Goal: Information Seeking & Learning: Learn about a topic

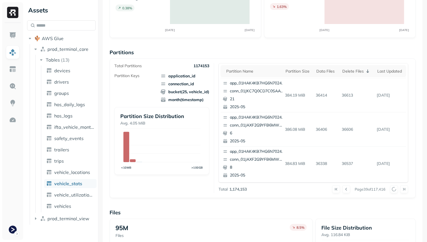
scroll to position [190, 0]
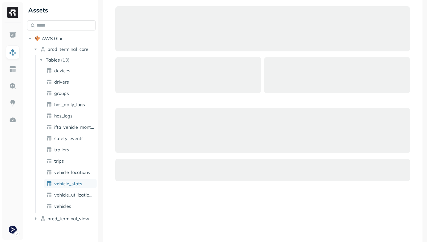
scroll to position [274, 0]
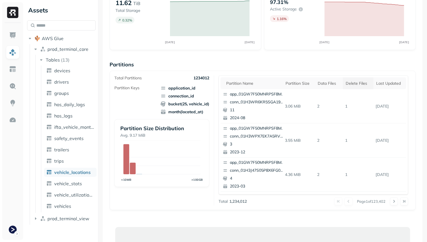
click at [354, 85] on div "Delete Files" at bounding box center [358, 83] width 25 height 5
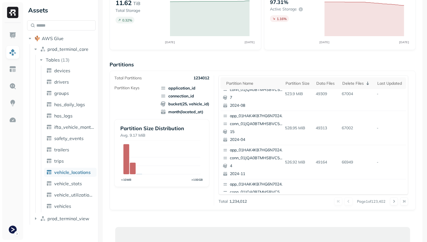
scroll to position [238, 0]
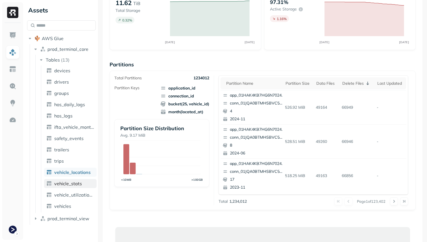
click at [84, 183] on link "vehicle_stats" at bounding box center [70, 183] width 53 height 9
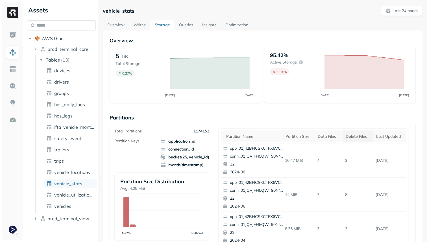
click at [351, 136] on div "Delete Files" at bounding box center [358, 136] width 25 height 5
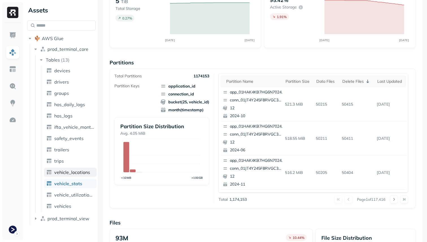
click at [78, 174] on span "vehicle_locations" at bounding box center [72, 172] width 36 height 6
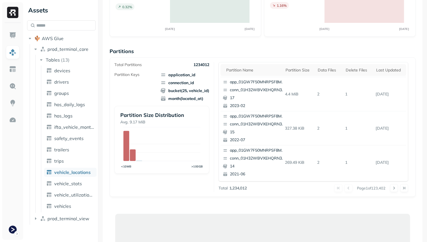
scroll to position [58, 0]
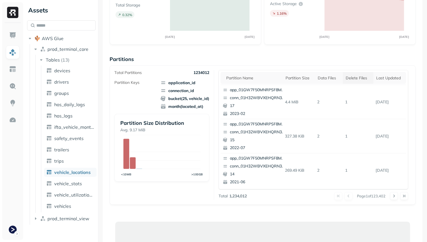
click at [364, 79] on div "Delete Files" at bounding box center [358, 77] width 25 height 5
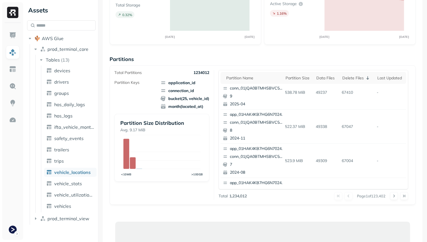
scroll to position [0, 0]
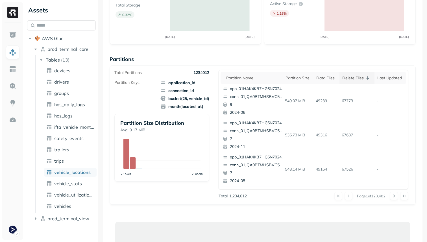
click at [354, 80] on div "Delete Files" at bounding box center [357, 78] width 30 height 7
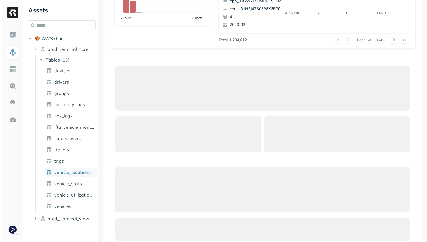
click at [71, 174] on span "vehicle_locations" at bounding box center [72, 172] width 36 height 6
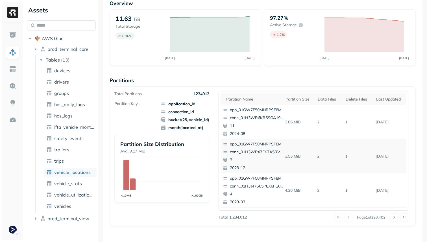
click at [73, 172] on span "vehicle_locations" at bounding box center [72, 172] width 36 height 6
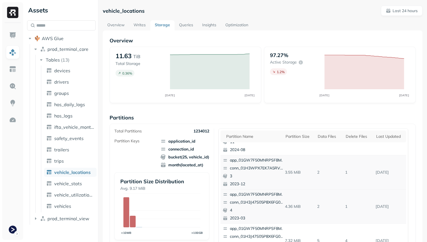
scroll to position [0, 0]
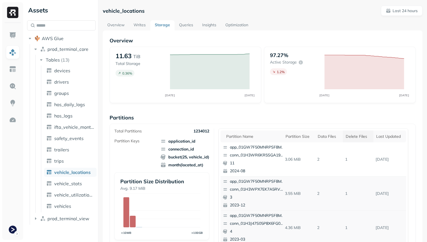
click at [360, 139] on th "Delete Files" at bounding box center [358, 136] width 30 height 12
click at [354, 136] on div "Delete Files" at bounding box center [357, 136] width 30 height 7
click at [354, 134] on div "Delete Files" at bounding box center [358, 136] width 25 height 5
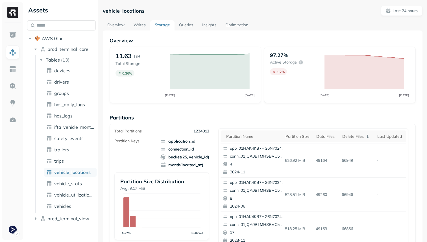
click at [231, 24] on link "Optimization" at bounding box center [237, 25] width 32 height 10
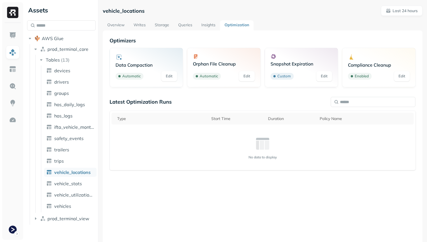
click at [222, 67] on div "Orphan File Cleanup Automatic Edit" at bounding box center [224, 68] width 62 height 28
click at [248, 78] on link "Edit" at bounding box center [247, 76] width 16 height 10
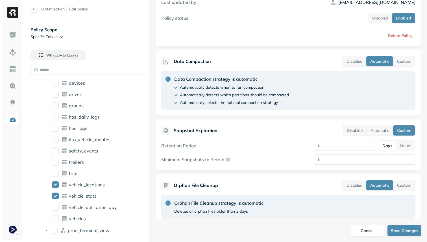
scroll to position [71, 0]
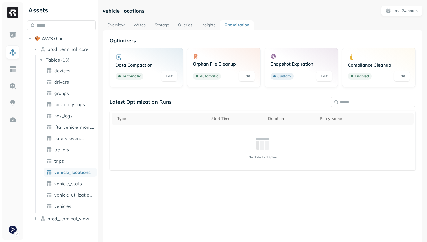
click at [175, 79] on link "Edit" at bounding box center [169, 76] width 16 height 10
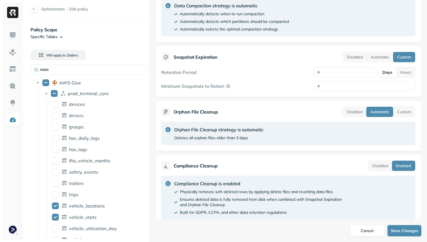
scroll to position [167, 0]
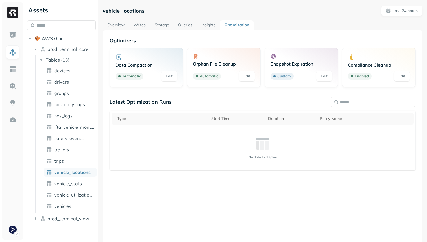
click at [169, 78] on link "Edit" at bounding box center [169, 76] width 16 height 10
click at [118, 26] on link "Overview" at bounding box center [116, 25] width 26 height 10
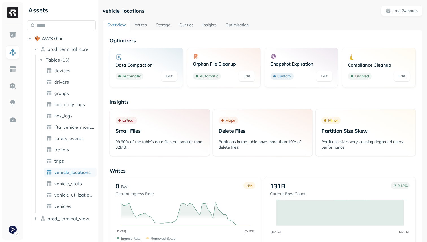
click at [167, 28] on link "Storage" at bounding box center [162, 25] width 23 height 10
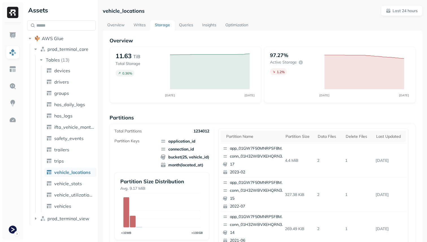
click at [119, 26] on link "Overview" at bounding box center [116, 25] width 26 height 10
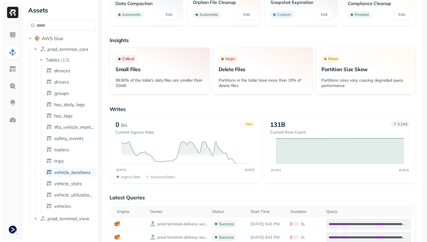
scroll to position [53, 0]
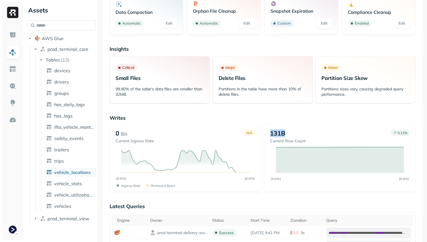
drag, startPoint x: 287, startPoint y: 133, endPoint x: 269, endPoint y: 133, distance: 17.2
click at [269, 133] on div "131B Current Row Count 0.13 % SEP 10 SEP 11" at bounding box center [340, 158] width 152 height 68
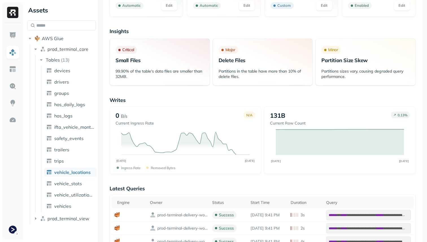
scroll to position [0, 0]
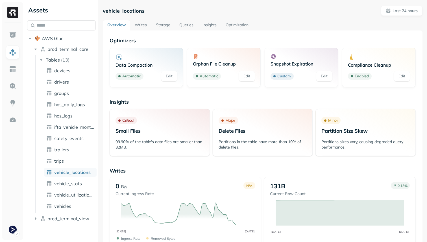
click at [166, 25] on link "Storage" at bounding box center [162, 25] width 23 height 10
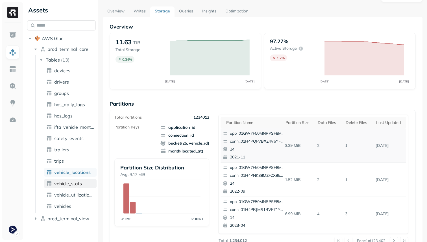
click at [78, 183] on span "vehicle_stats" at bounding box center [68, 184] width 28 height 6
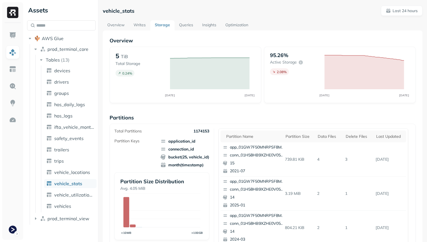
click at [121, 27] on link "Overview" at bounding box center [116, 25] width 26 height 10
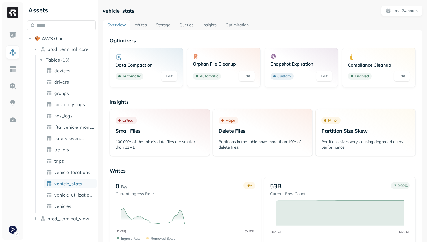
click at [168, 24] on link "Storage" at bounding box center [162, 25] width 23 height 10
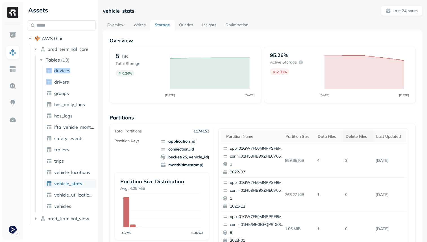
click at [356, 136] on div "Delete Files" at bounding box center [358, 136] width 25 height 5
click at [228, 23] on link "Optimization" at bounding box center [237, 25] width 32 height 10
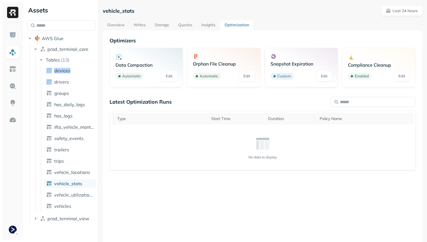
click at [80, 182] on span "vehicle_stats" at bounding box center [68, 184] width 28 height 6
click at [160, 26] on link "Storage" at bounding box center [161, 25] width 23 height 10
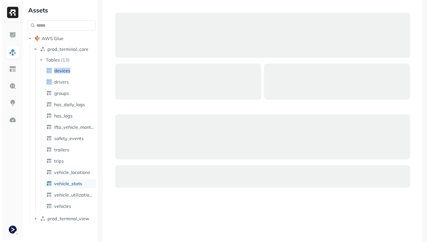
scroll to position [281, 0]
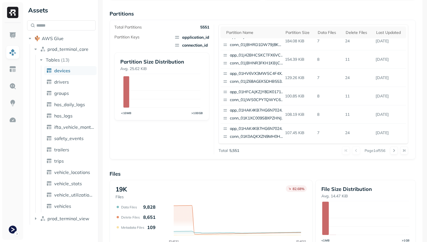
scroll to position [190, 0]
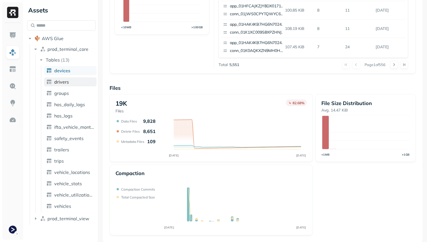
click at [79, 79] on link "drivers" at bounding box center [70, 81] width 53 height 9
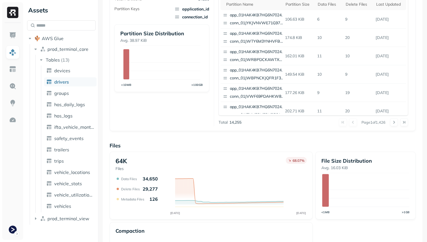
scroll to position [190, 0]
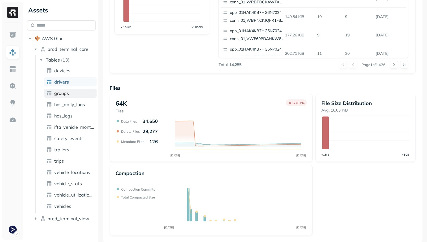
click at [75, 91] on link "groups" at bounding box center [70, 93] width 53 height 9
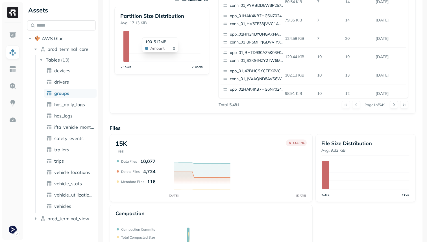
scroll to position [190, 0]
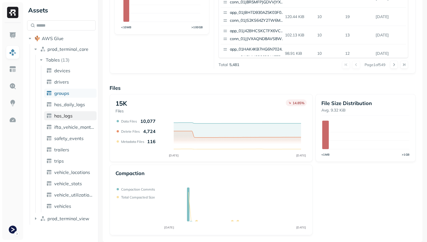
click at [70, 114] on span "hos_logs" at bounding box center [63, 116] width 18 height 6
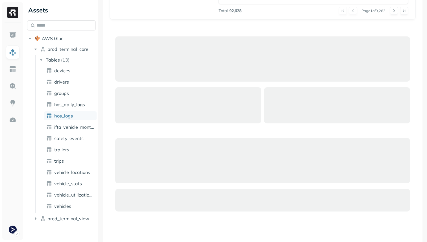
scroll to position [190, 0]
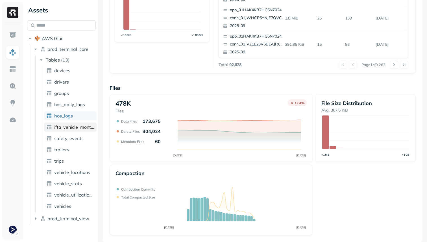
click at [86, 130] on span "ifta_vehicle_months" at bounding box center [74, 127] width 40 height 6
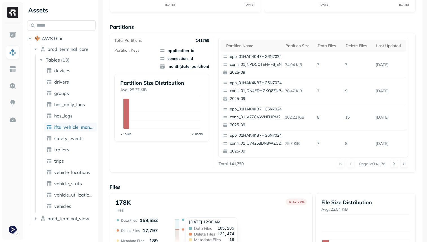
scroll to position [190, 0]
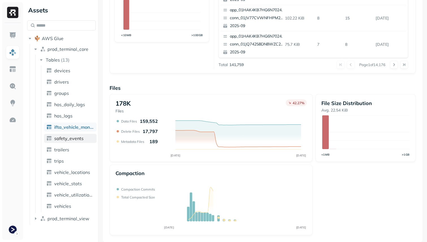
click at [83, 136] on link "safety_events" at bounding box center [70, 138] width 53 height 9
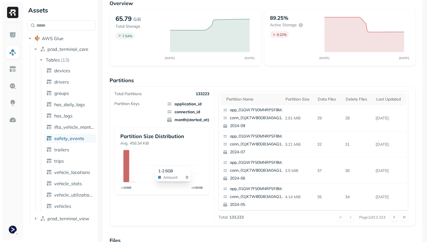
scroll to position [190, 0]
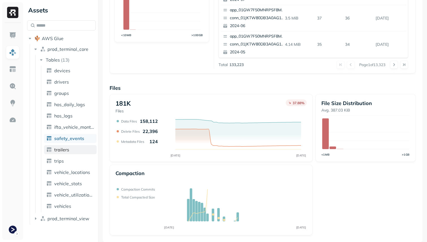
click at [66, 149] on span "trailers" at bounding box center [61, 150] width 15 height 6
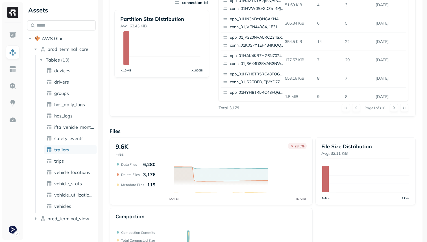
scroll to position [190, 0]
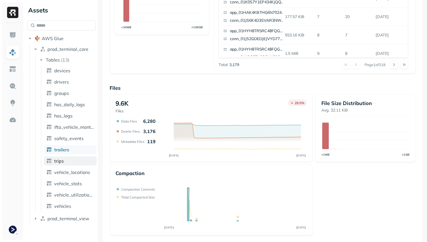
click at [68, 163] on link "trips" at bounding box center [70, 160] width 53 height 9
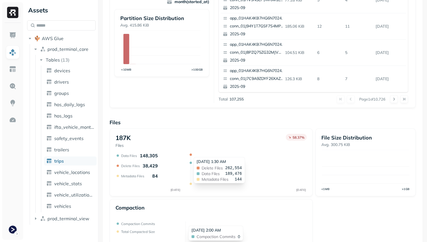
scroll to position [190, 0]
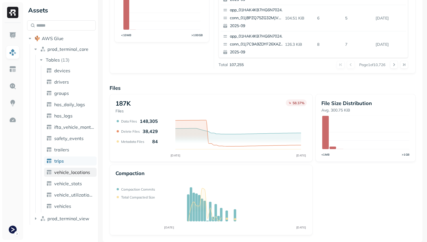
click at [83, 176] on link "vehicle_locations" at bounding box center [70, 172] width 53 height 9
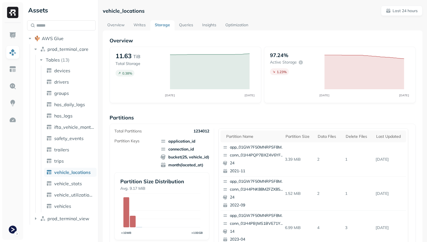
click at [232, 23] on link "Optimization" at bounding box center [237, 25] width 32 height 10
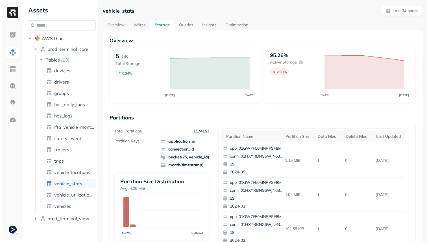
click at [119, 25] on link "Overview" at bounding box center [116, 25] width 26 height 10
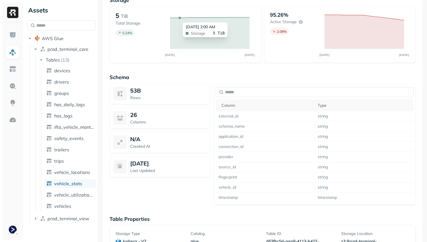
scroll to position [412, 0]
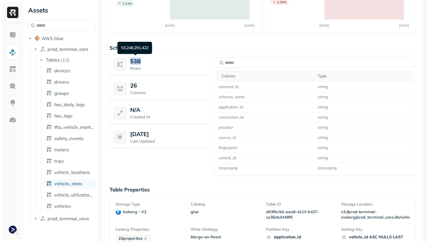
drag, startPoint x: 143, startPoint y: 58, endPoint x: 130, endPoint y: 58, distance: 12.7
click at [130, 58] on div "53B" at bounding box center [168, 61] width 77 height 7
click at [191, 49] on p "Schema" at bounding box center [263, 48] width 306 height 6
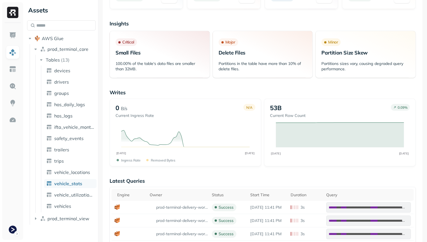
scroll to position [0, 0]
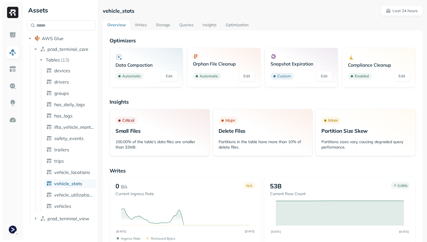
click at [141, 23] on link "Writes" at bounding box center [140, 25] width 21 height 10
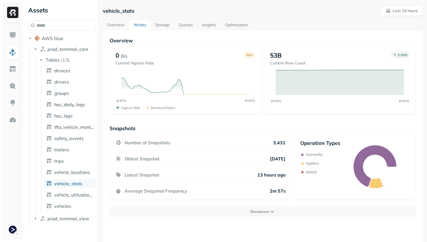
click at [161, 26] on link "Storage" at bounding box center [162, 25] width 23 height 10
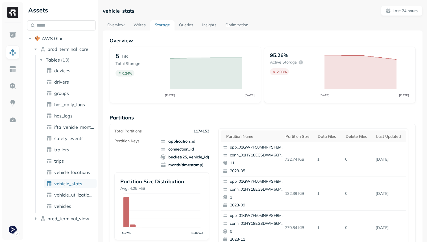
click at [193, 25] on link "Queries" at bounding box center [185, 25] width 23 height 10
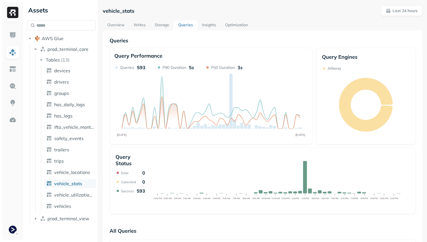
click at [208, 25] on link "Insights" at bounding box center [208, 25] width 23 height 10
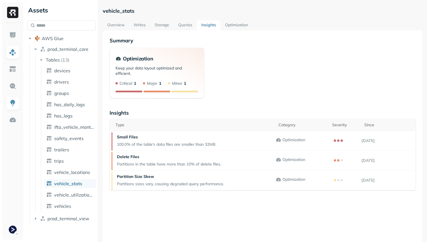
click at [231, 27] on link "Optimization" at bounding box center [236, 25] width 32 height 10
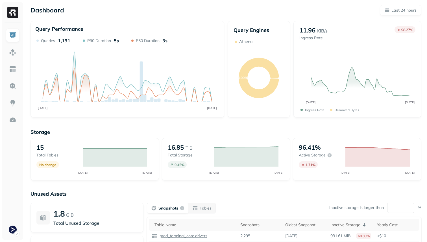
click at [18, 60] on ul at bounding box center [13, 133] width 14 height 208
click at [14, 55] on img at bounding box center [12, 52] width 7 height 7
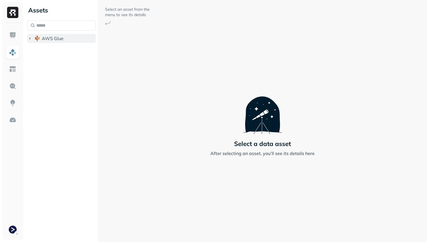
click at [62, 37] on span "AWS Glue" at bounding box center [53, 39] width 22 height 6
click at [62, 55] on ul "prod_terminal_core prod_terminal_view" at bounding box center [63, 55] width 66 height 23
click at [62, 53] on button "prod_terminal_core" at bounding box center [64, 49] width 63 height 9
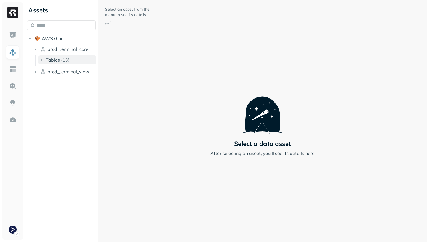
click at [62, 59] on p "( 13 )" at bounding box center [65, 60] width 8 height 6
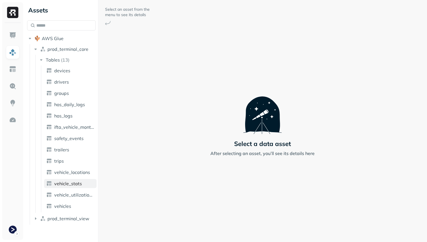
click at [72, 180] on link "vehicle_stats" at bounding box center [70, 183] width 53 height 9
click at [72, 184] on span "vehicle_stats" at bounding box center [68, 184] width 28 height 6
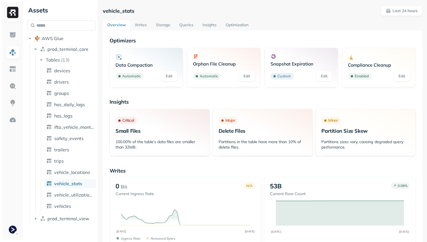
click at [171, 25] on link "Storage" at bounding box center [162, 25] width 23 height 10
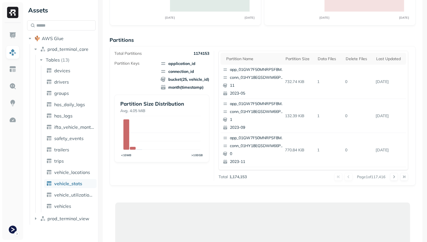
scroll to position [85, 0]
